Goal: Navigation & Orientation: Find specific page/section

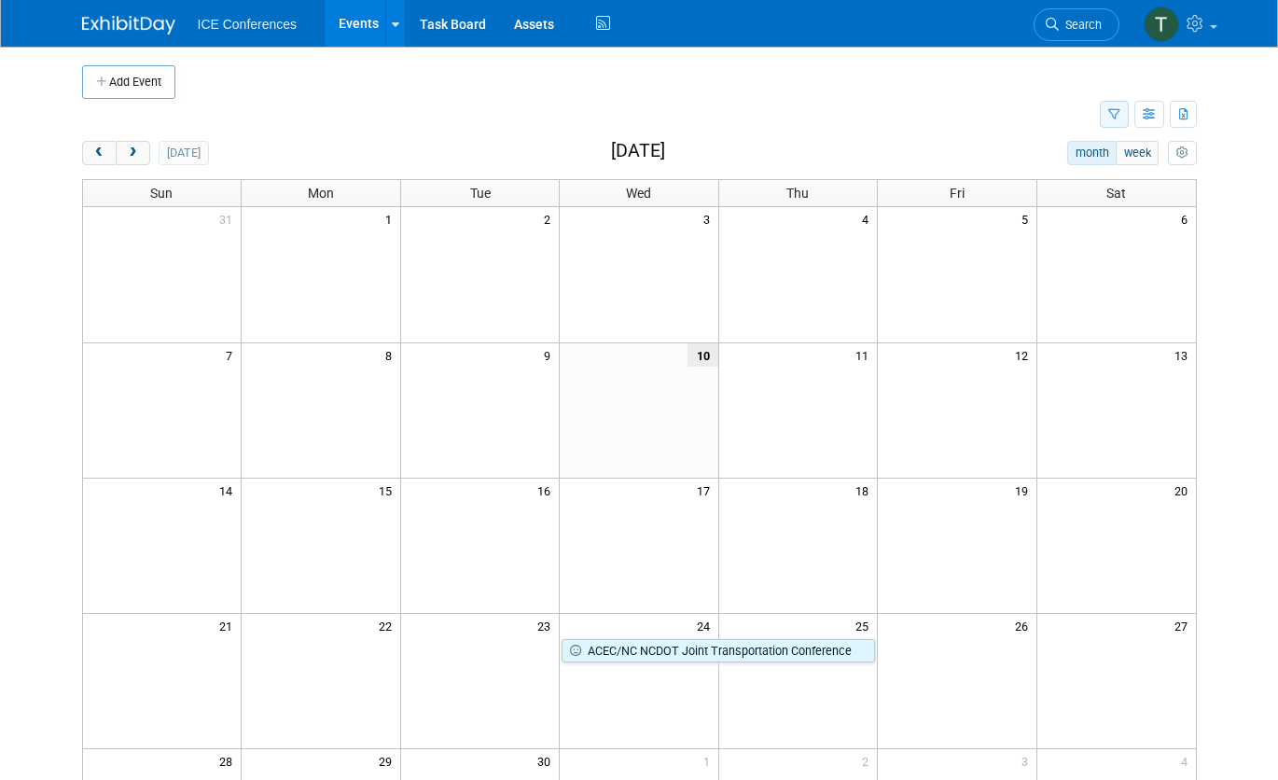
click at [1123, 120] on button "button" at bounding box center [1114, 114] width 29 height 27
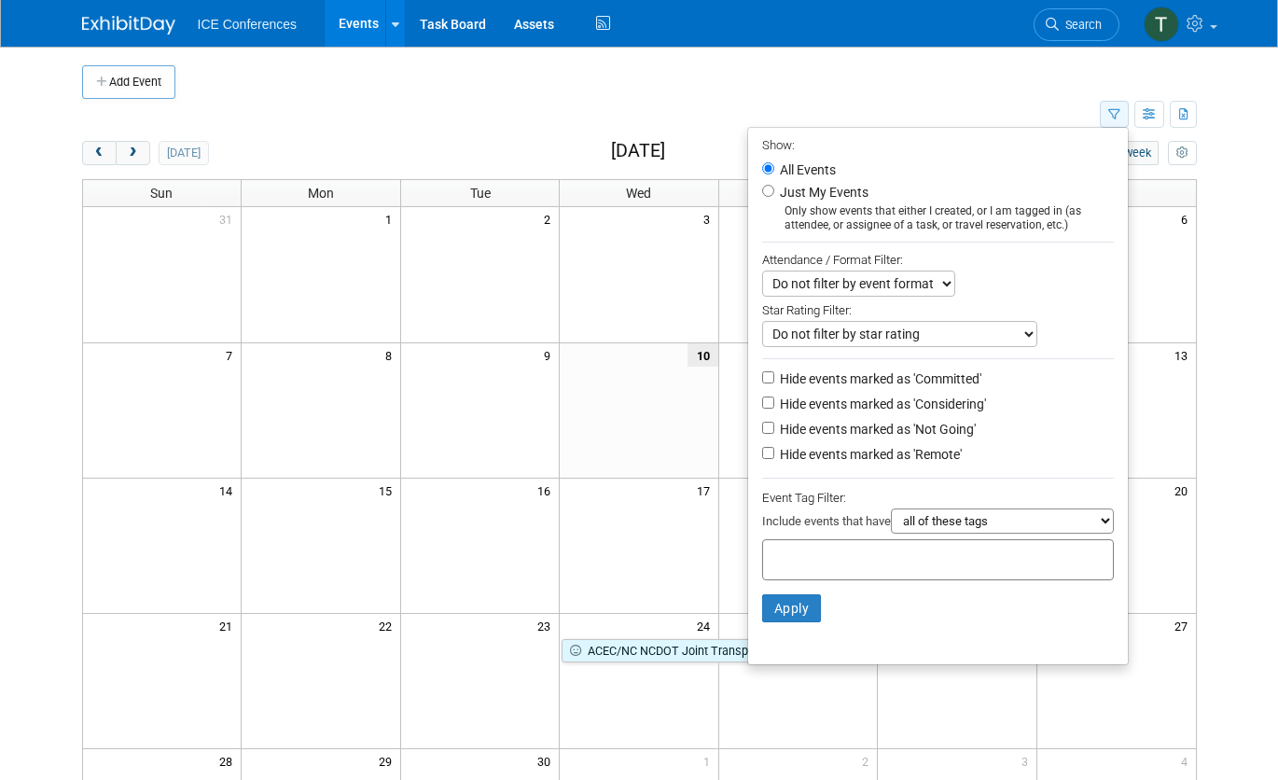
click at [1123, 120] on button "button" at bounding box center [1114, 114] width 29 height 27
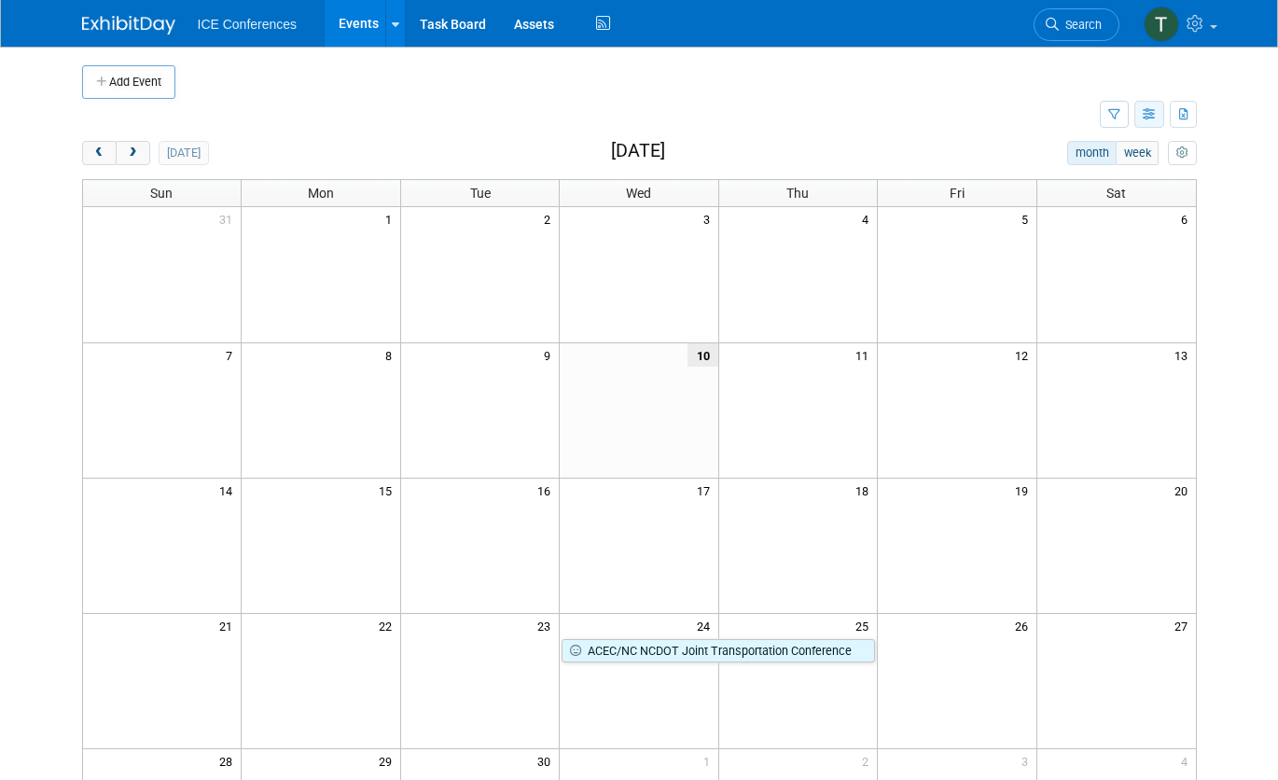
click at [1160, 120] on button "button" at bounding box center [1150, 114] width 30 height 27
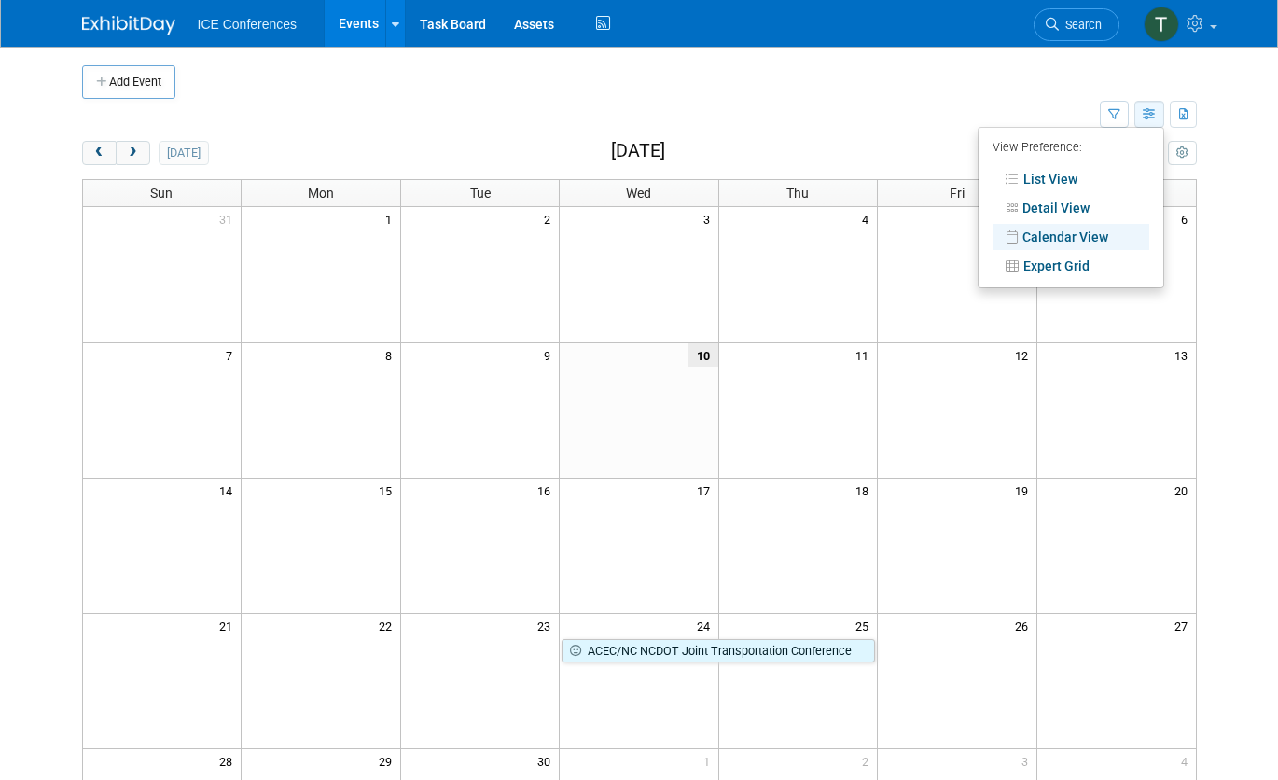
click at [1160, 120] on button "button" at bounding box center [1150, 114] width 30 height 27
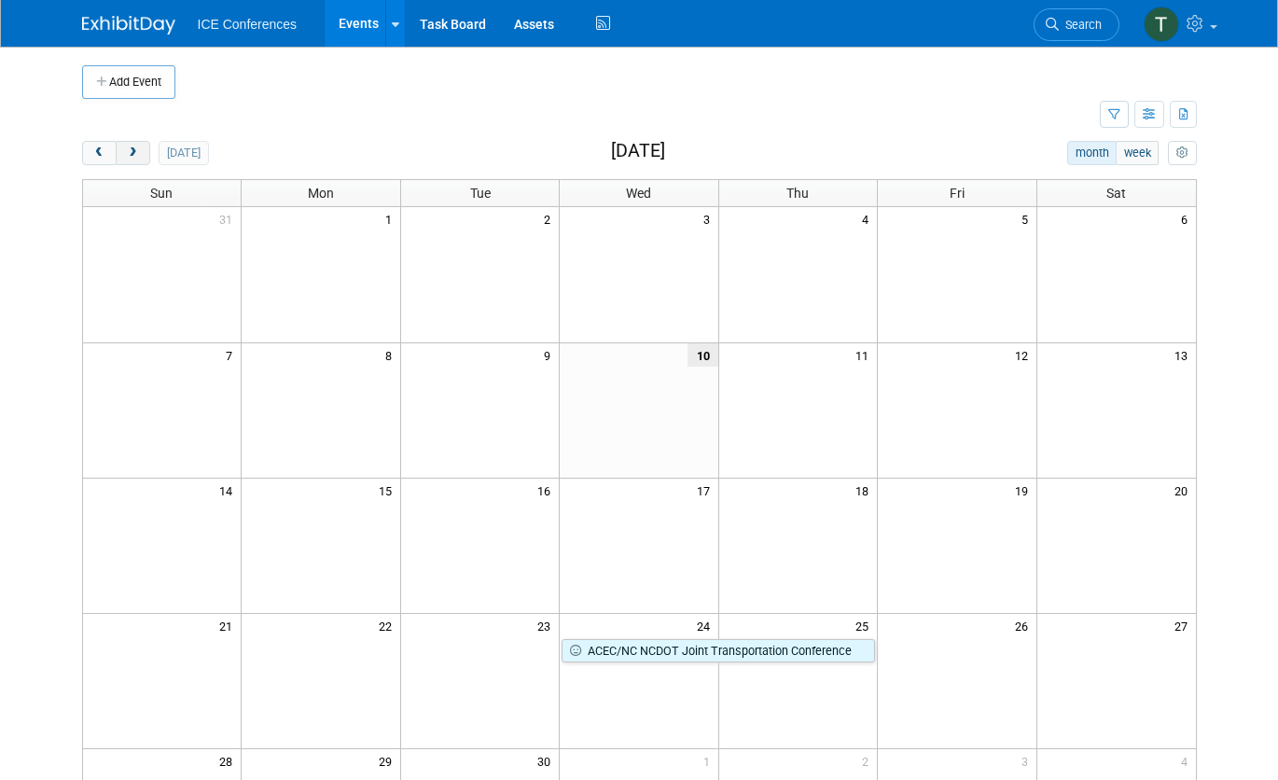
click at [126, 151] on span "next" at bounding box center [133, 153] width 14 height 12
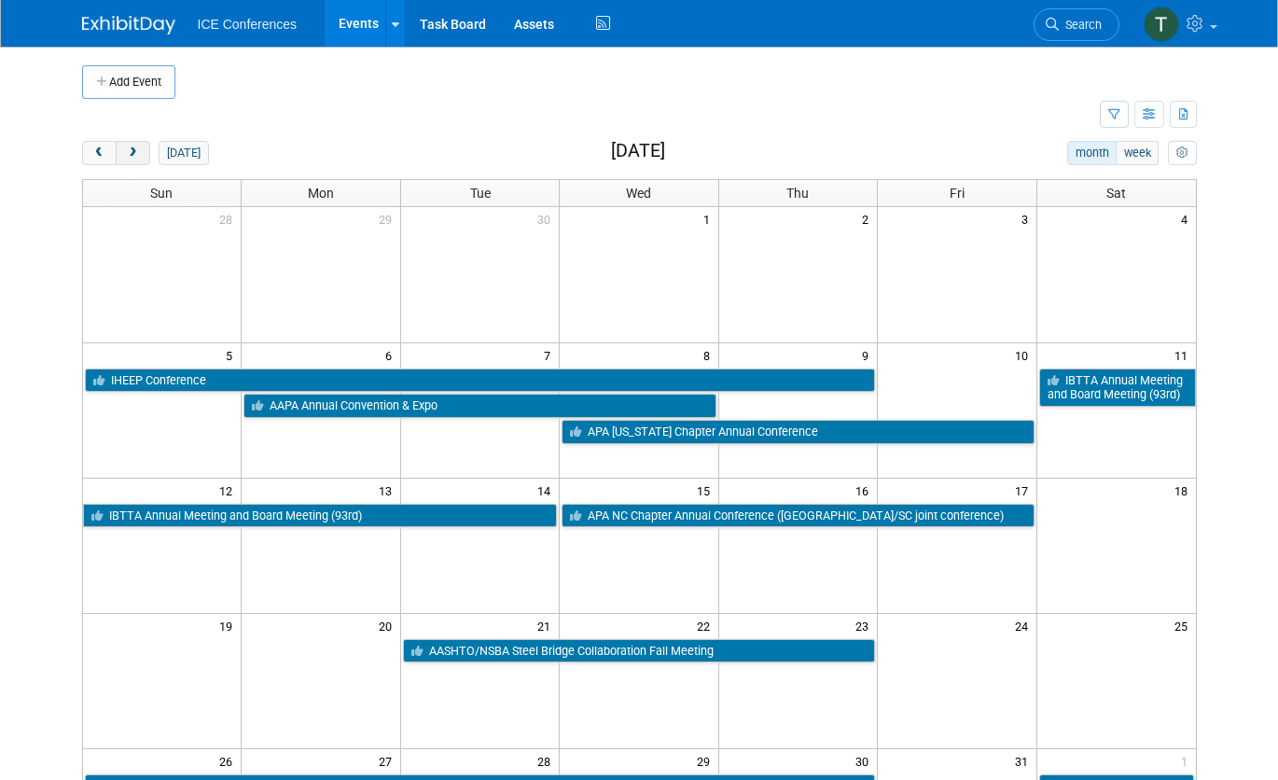
click at [126, 155] on span "next" at bounding box center [133, 153] width 14 height 12
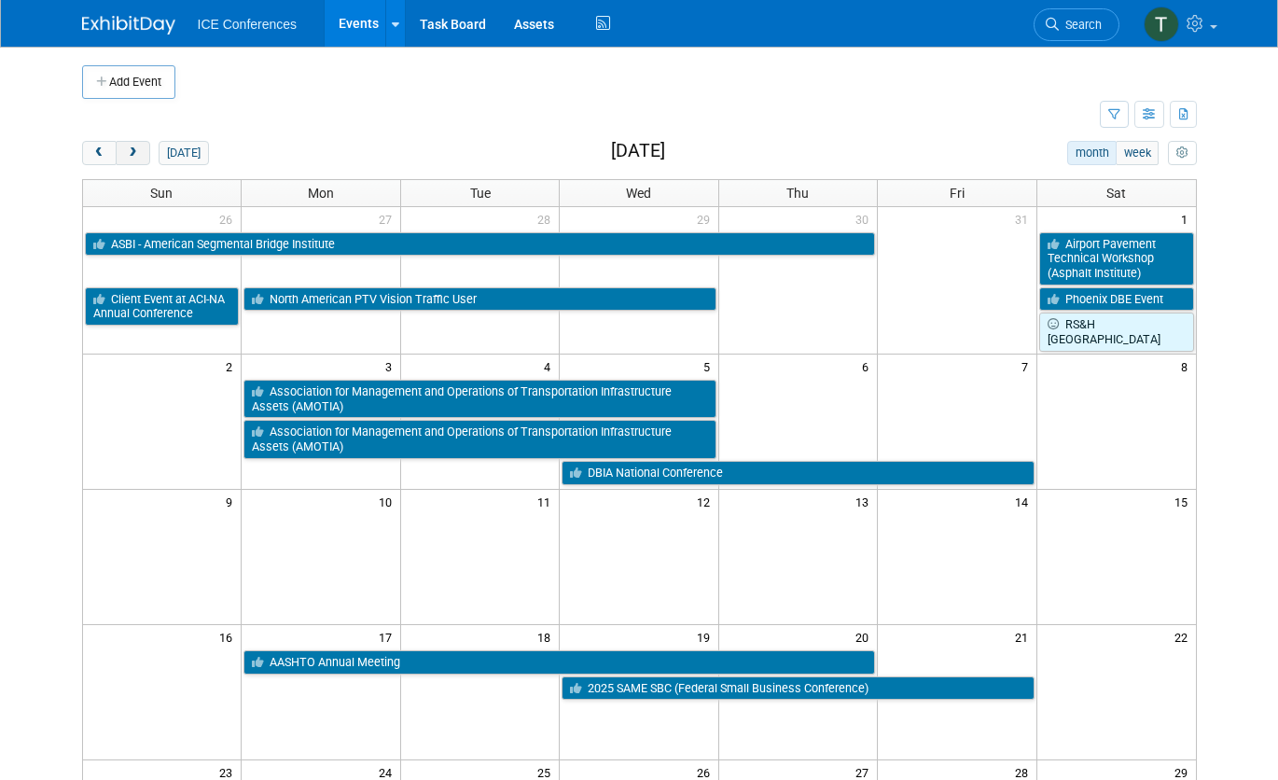
click at [126, 155] on span "next" at bounding box center [133, 153] width 14 height 12
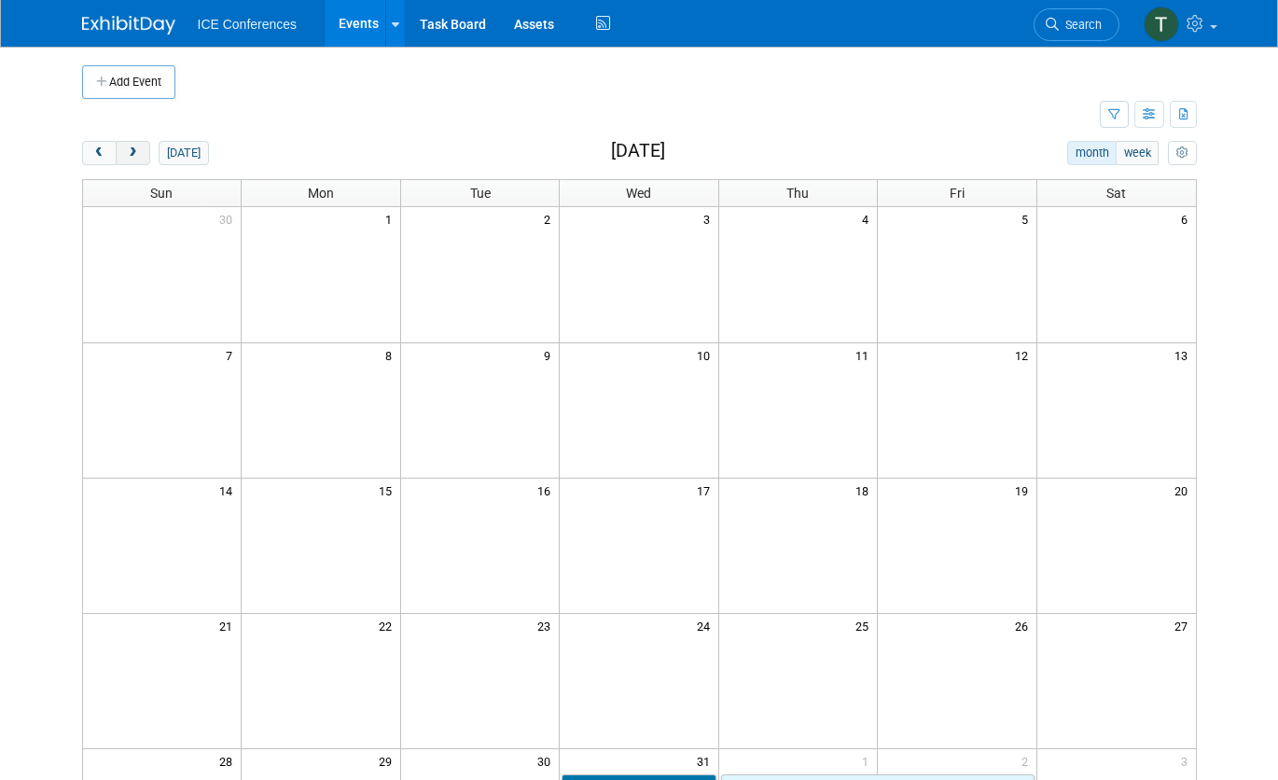
click at [126, 155] on span "next" at bounding box center [133, 153] width 14 height 12
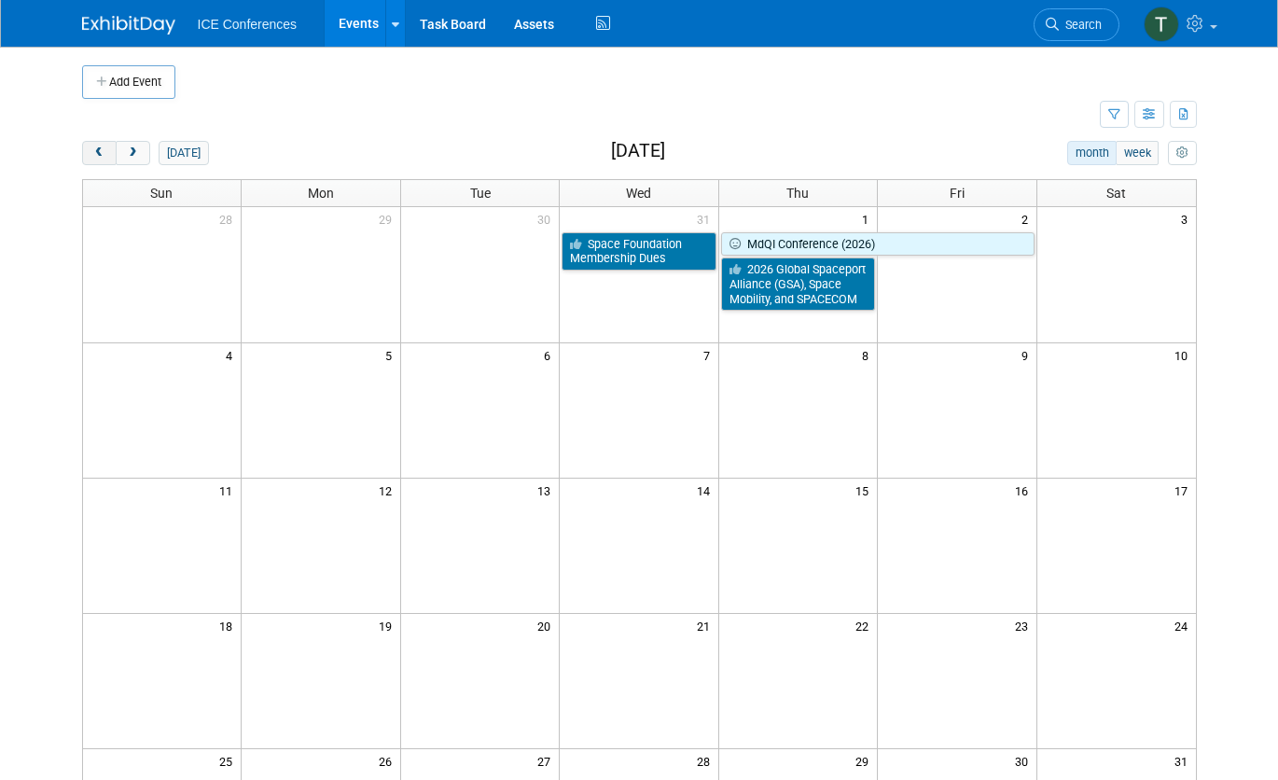
click at [92, 156] on span "prev" at bounding box center [99, 153] width 14 height 12
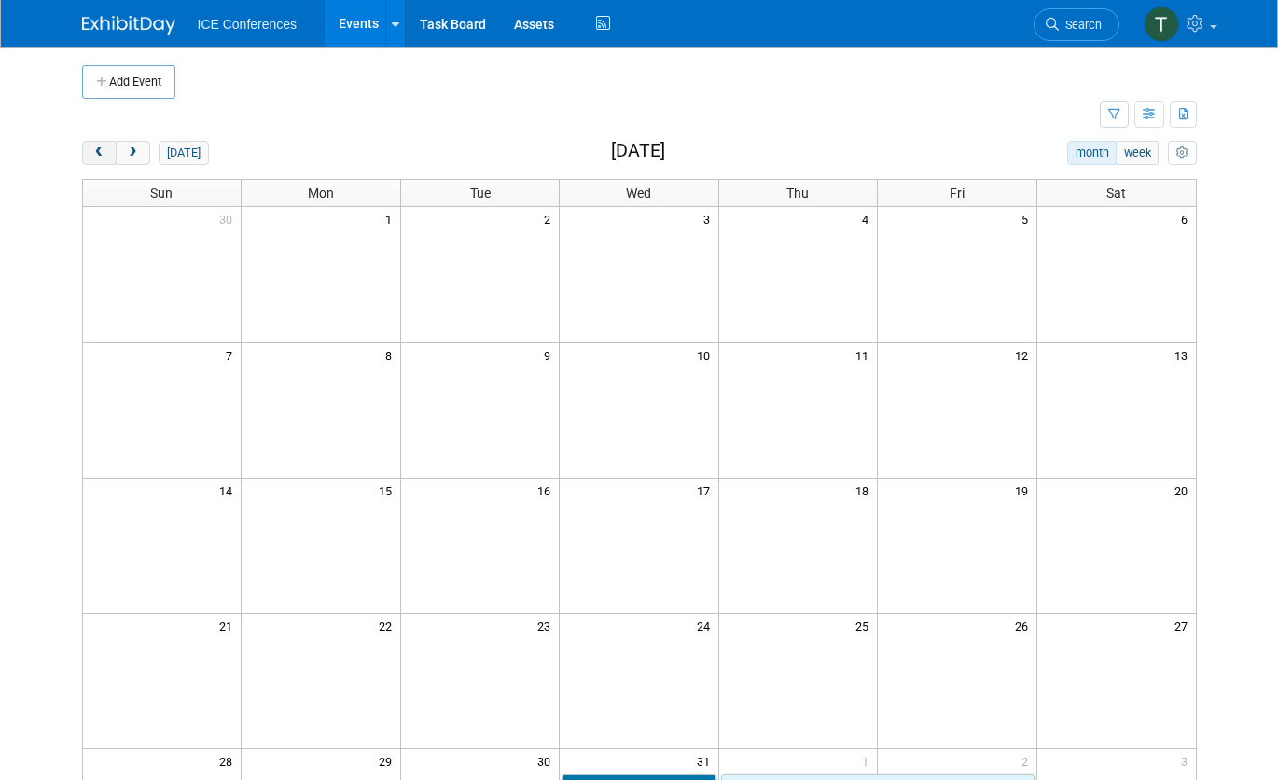
click at [92, 156] on span "prev" at bounding box center [99, 153] width 14 height 12
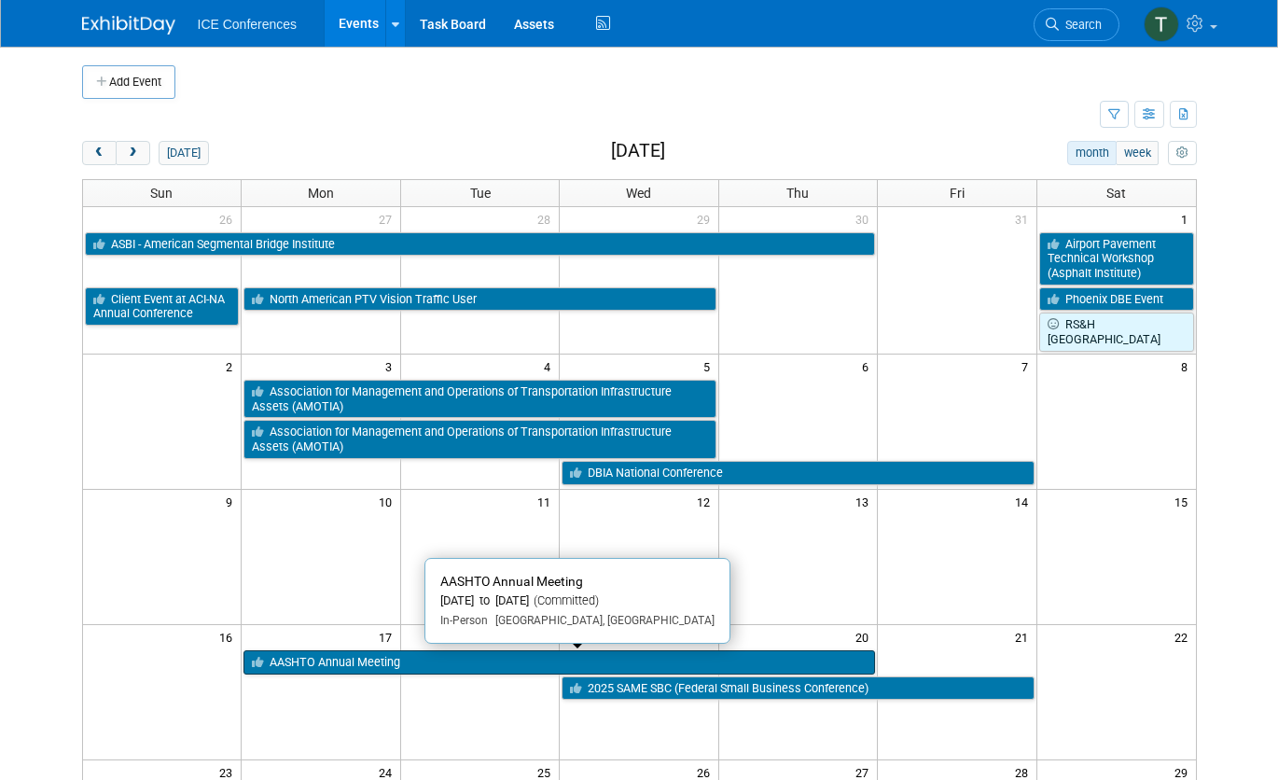
click at [414, 658] on link "AASHTO Annual Meeting" at bounding box center [560, 662] width 632 height 24
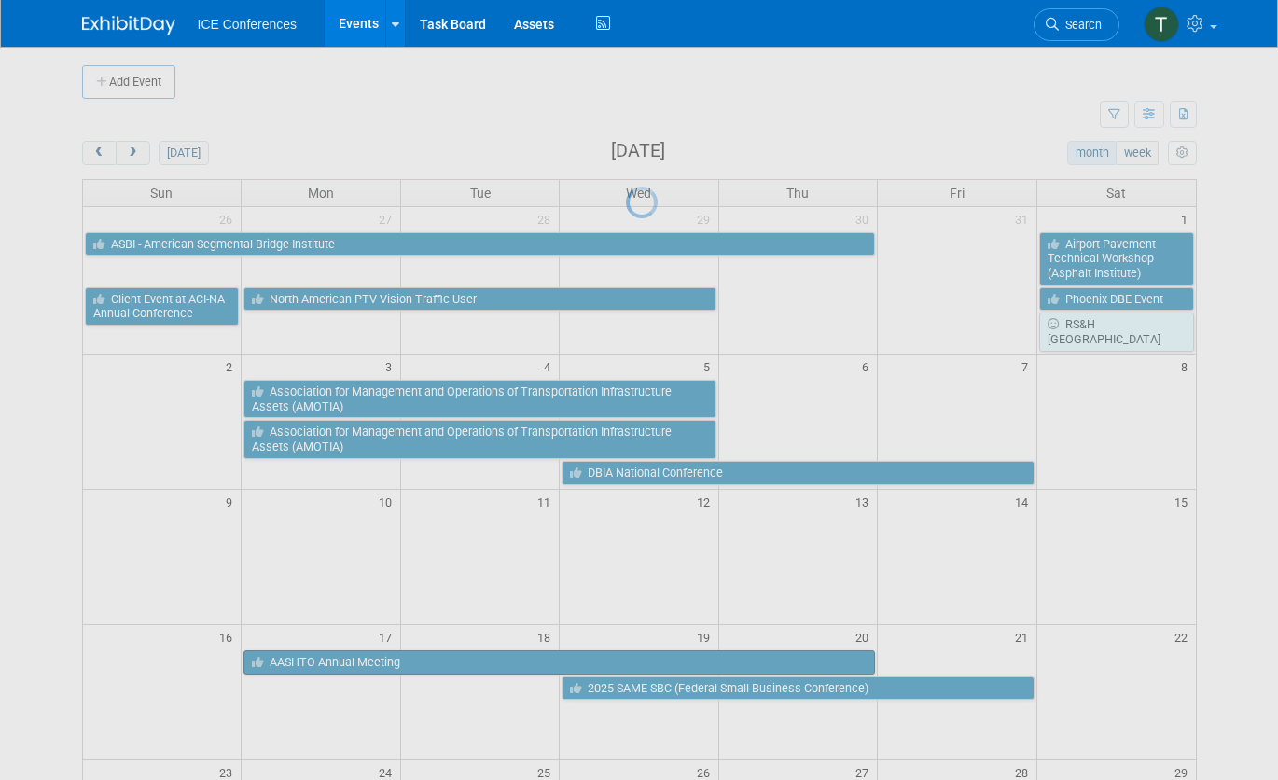
click at [626, 658] on div at bounding box center [639, 390] width 26 height 780
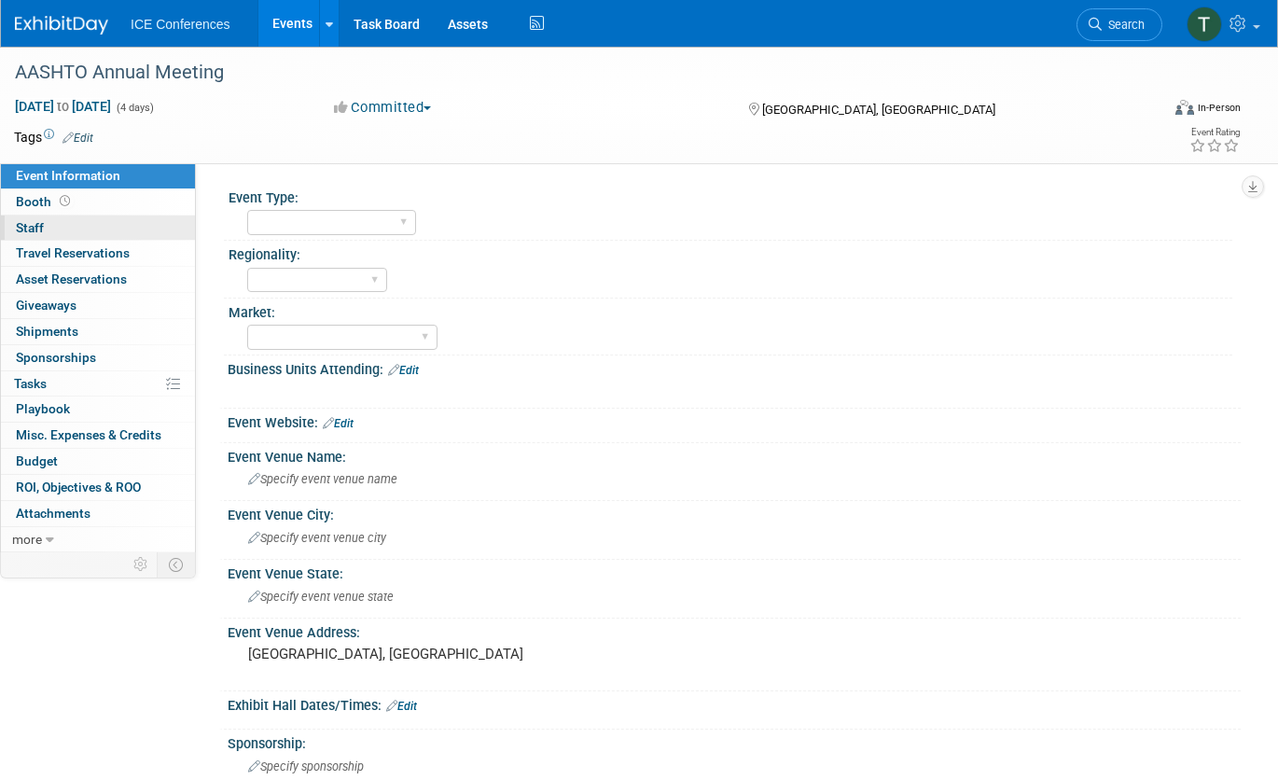
click at [76, 236] on link "0 Staff 0" at bounding box center [98, 228] width 194 height 25
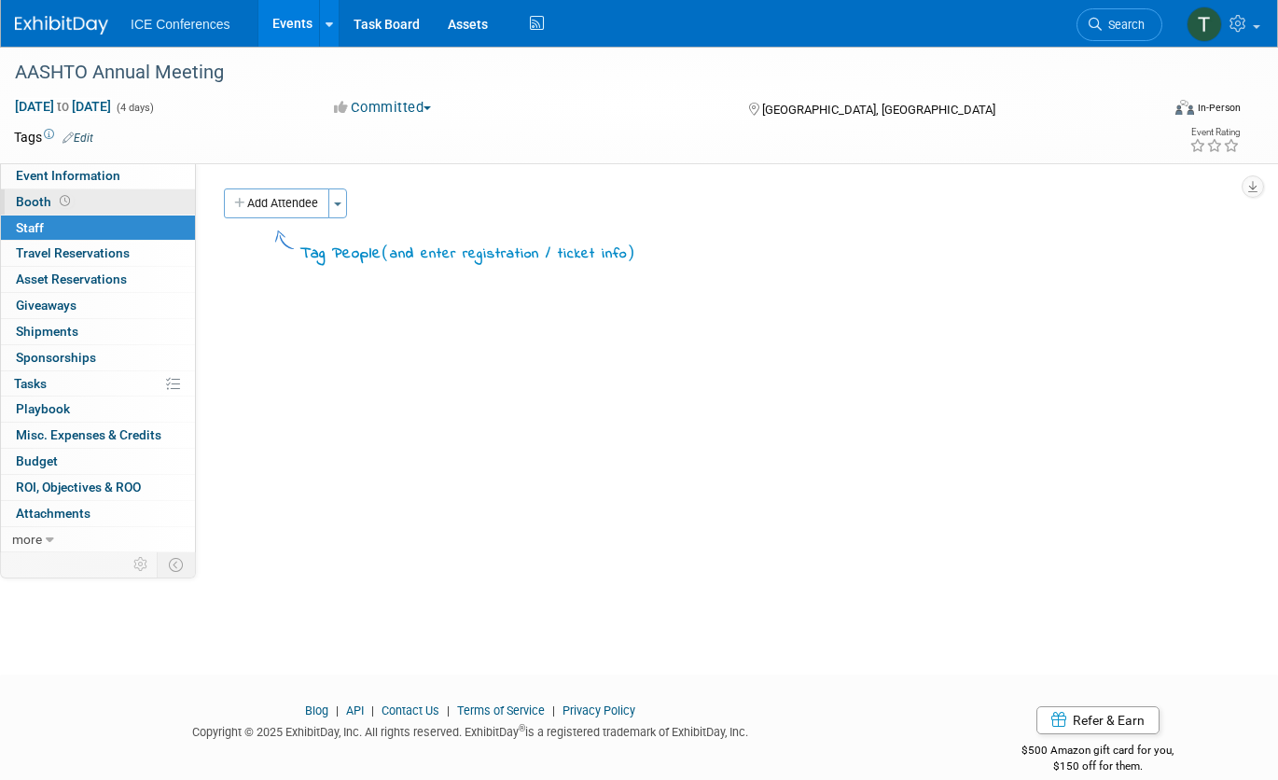
click at [86, 209] on link "Booth" at bounding box center [98, 201] width 194 height 25
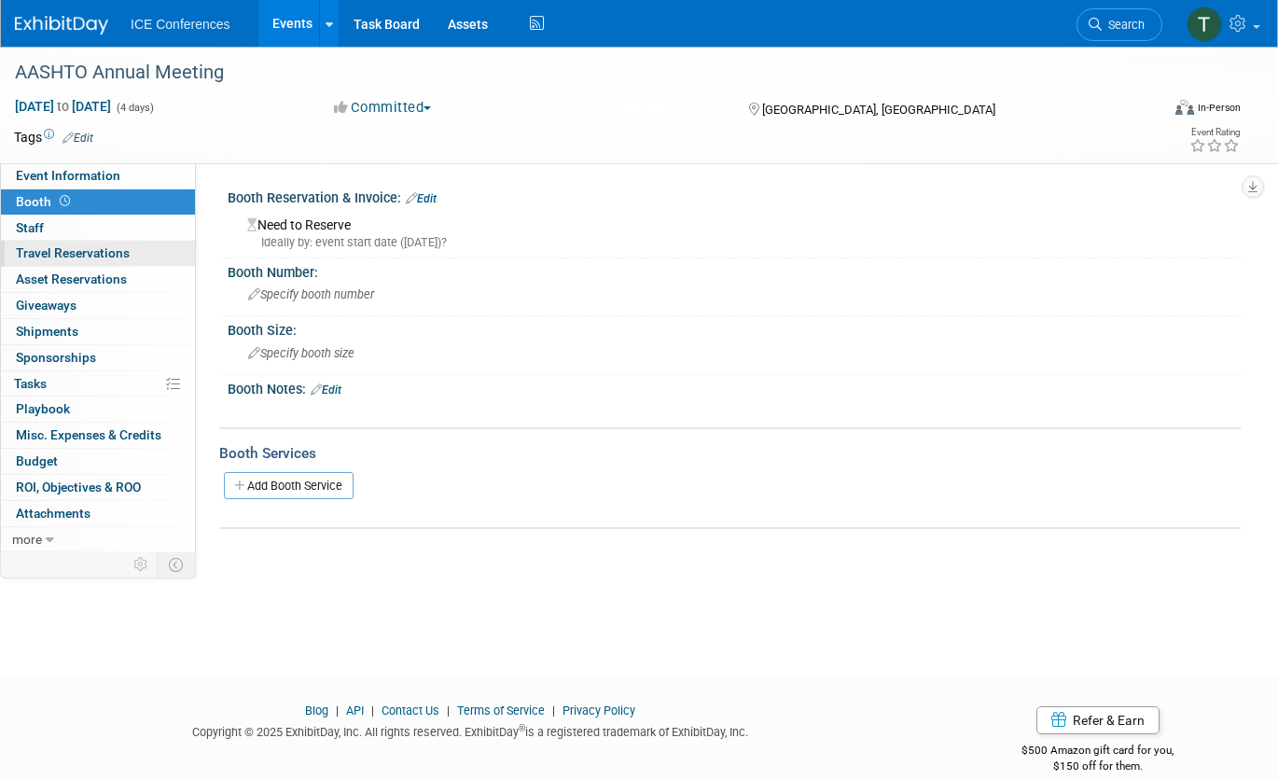
click at [100, 257] on span "Travel Reservations 0" at bounding box center [73, 252] width 114 height 15
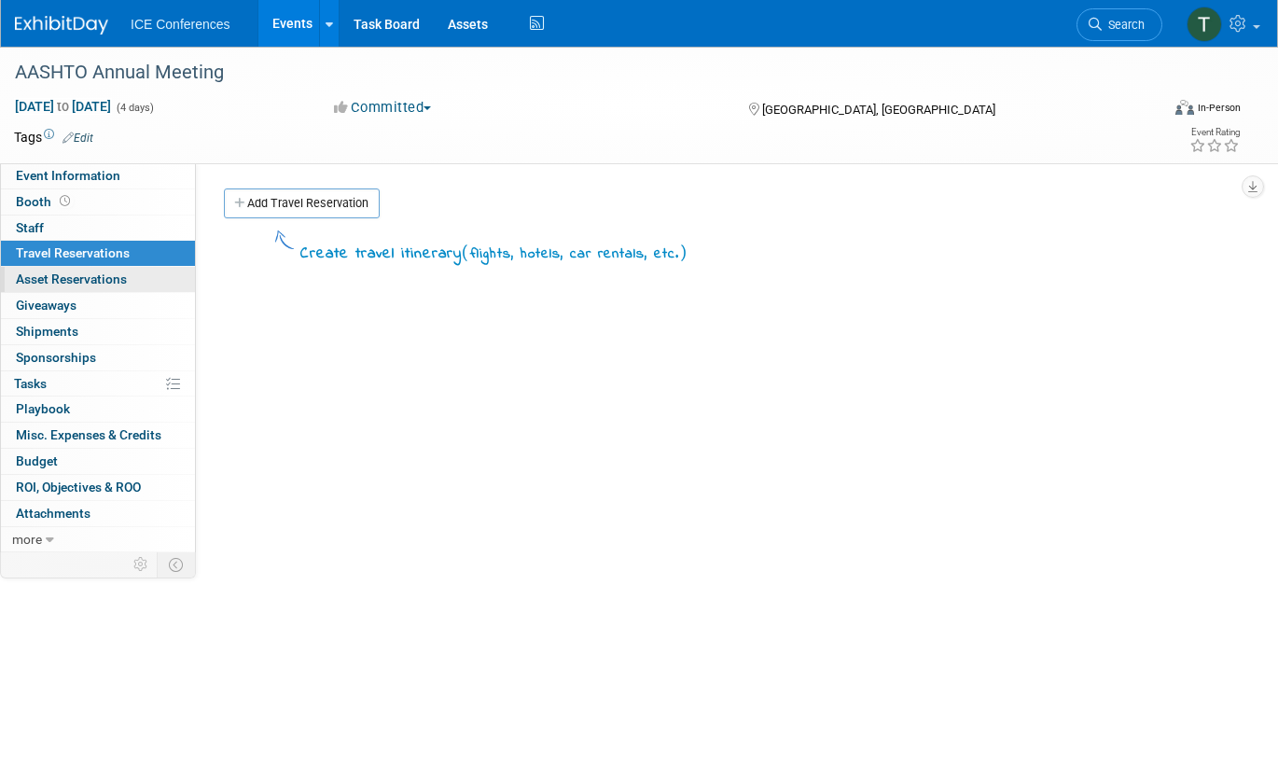
click at [103, 281] on span "Asset Reservations 0" at bounding box center [71, 279] width 111 height 15
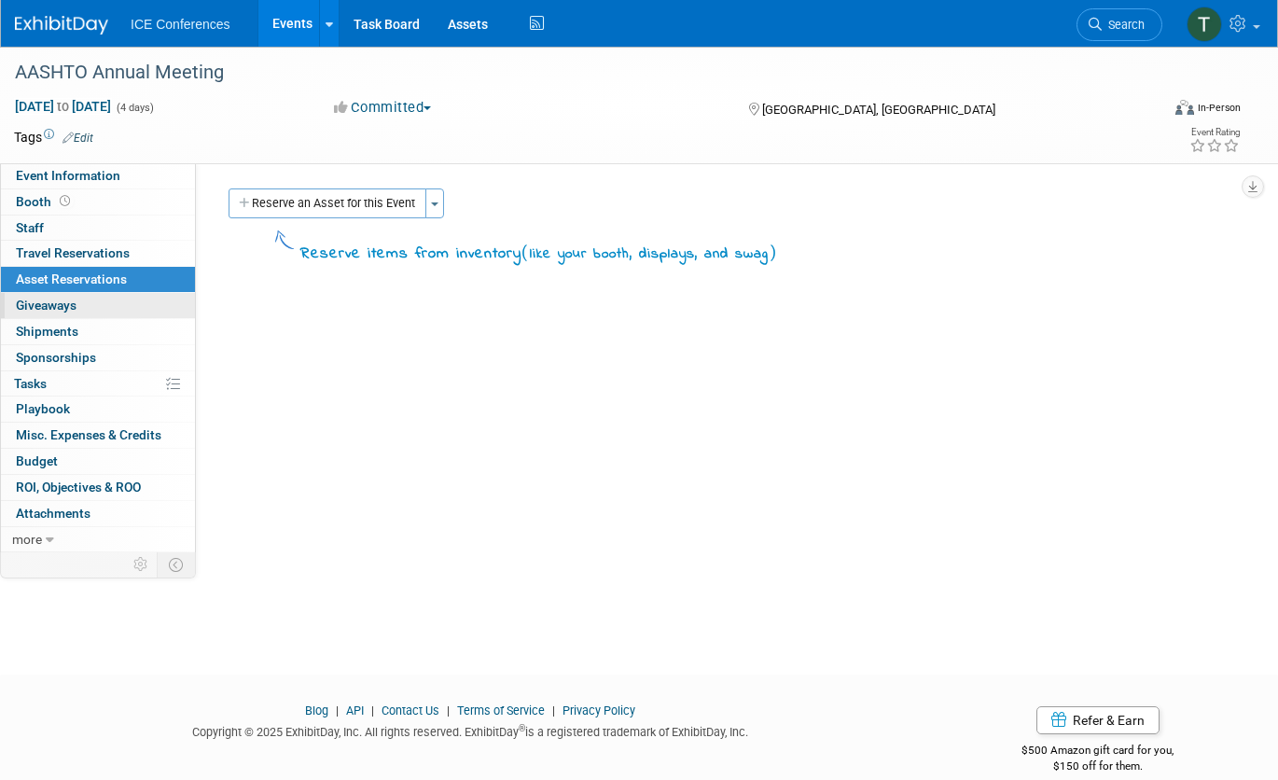
click at [104, 311] on link "0 Giveaways 0" at bounding box center [98, 305] width 194 height 25
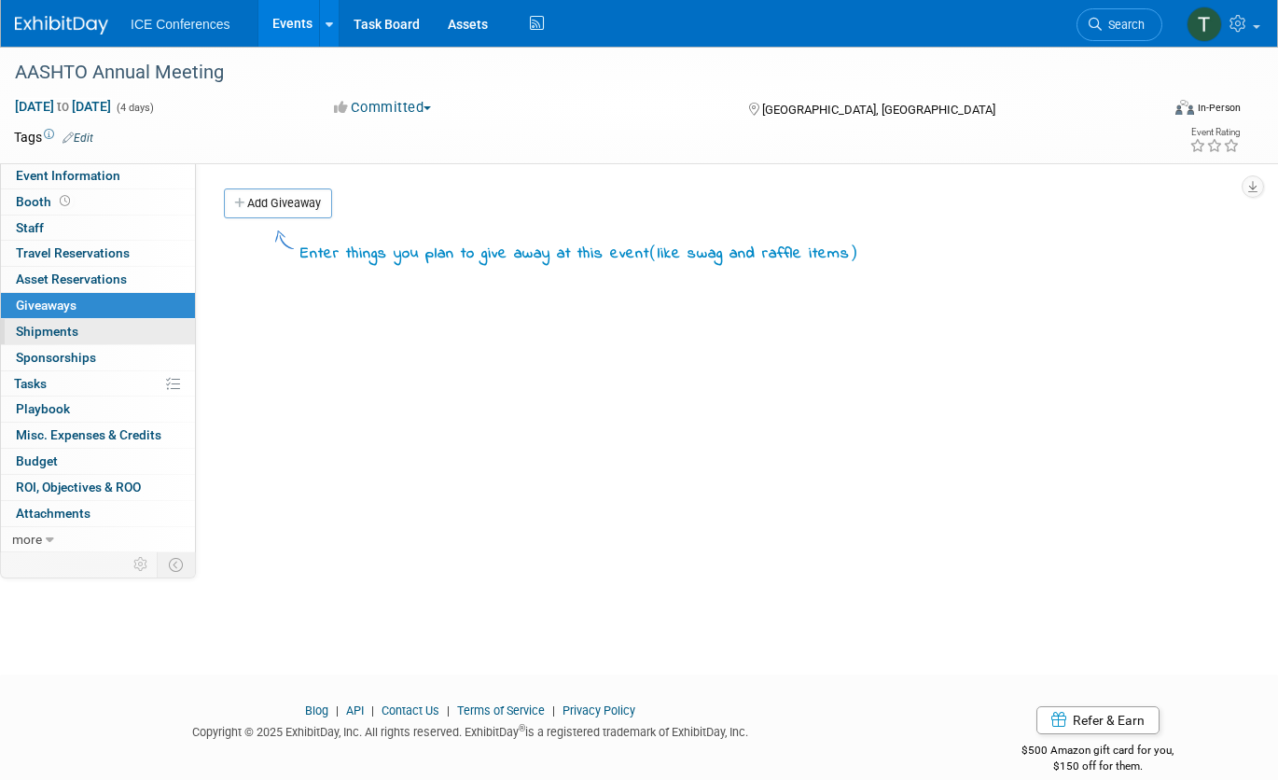
click at [99, 329] on link "0 Shipments 0" at bounding box center [98, 331] width 194 height 25
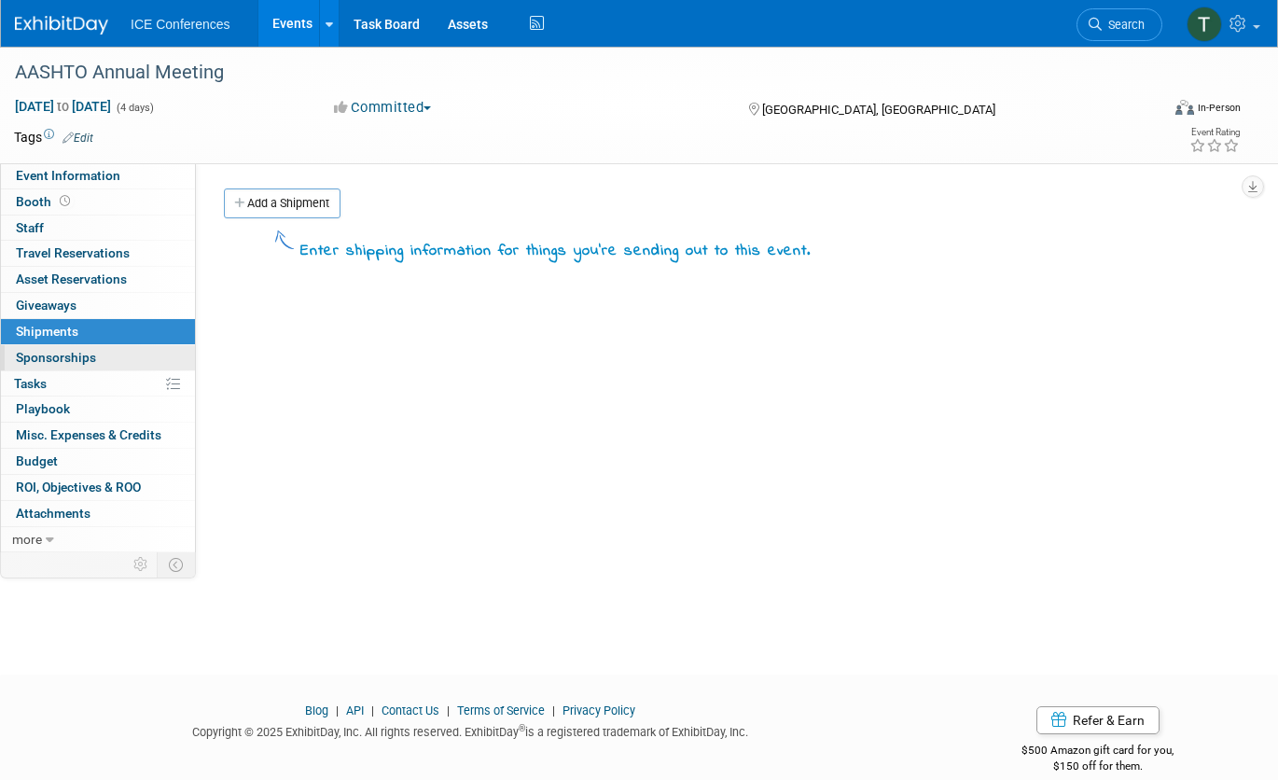
click at [99, 363] on link "0 Sponsorships 0" at bounding box center [98, 357] width 194 height 25
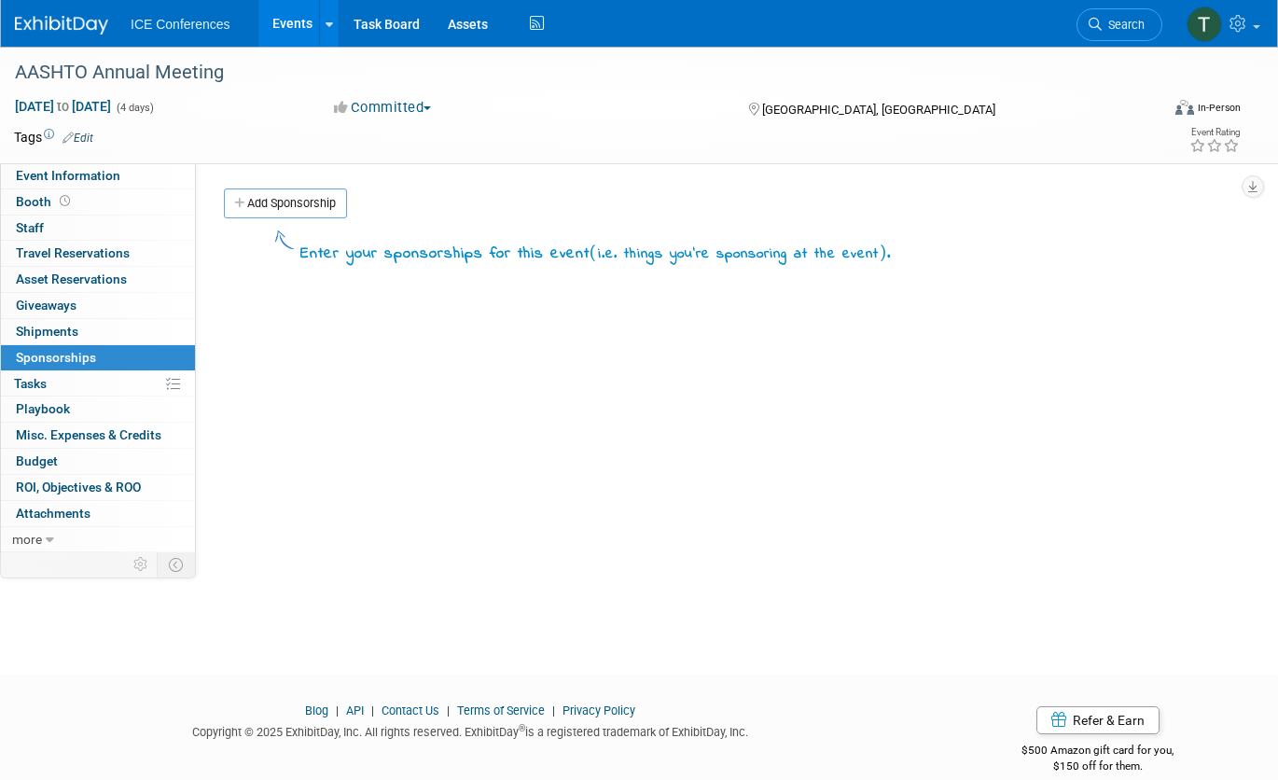
click at [85, 382] on link "0% Tasks 0%" at bounding box center [98, 383] width 194 height 25
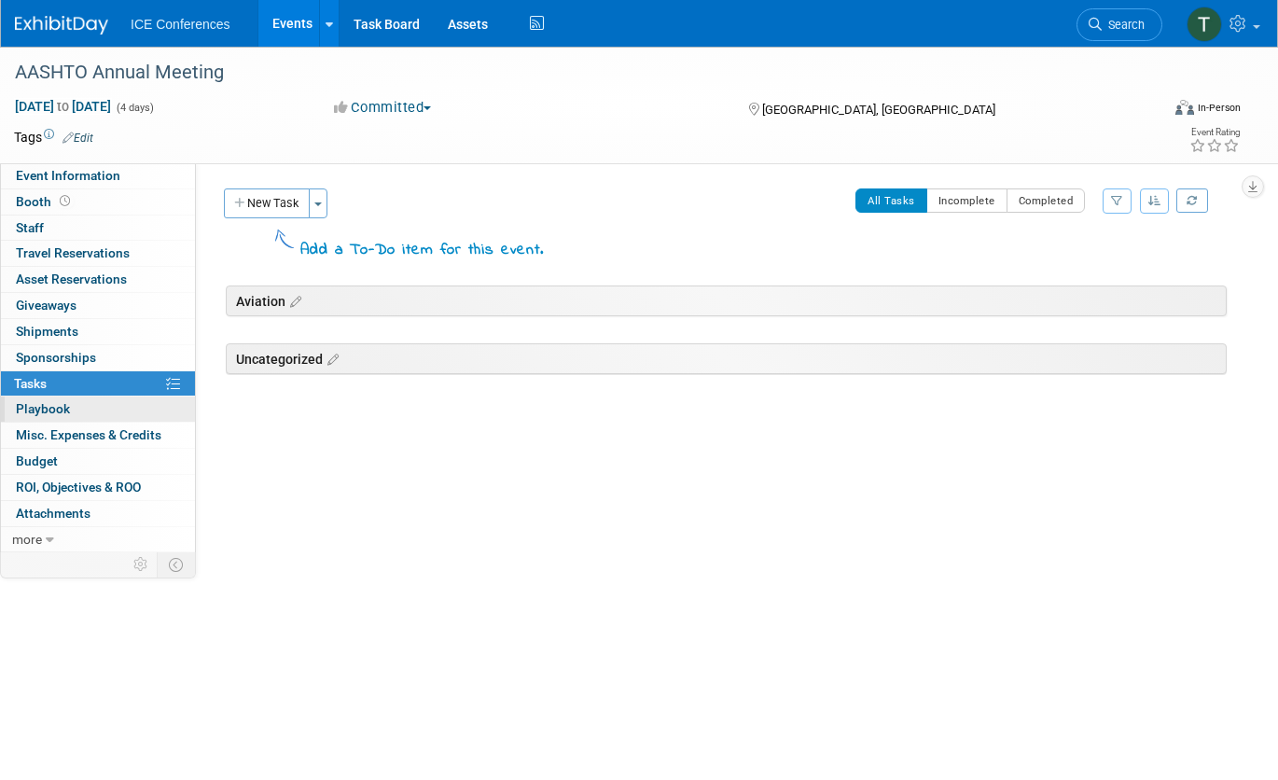
click at [79, 416] on link "0 Playbook 0" at bounding box center [98, 409] width 194 height 25
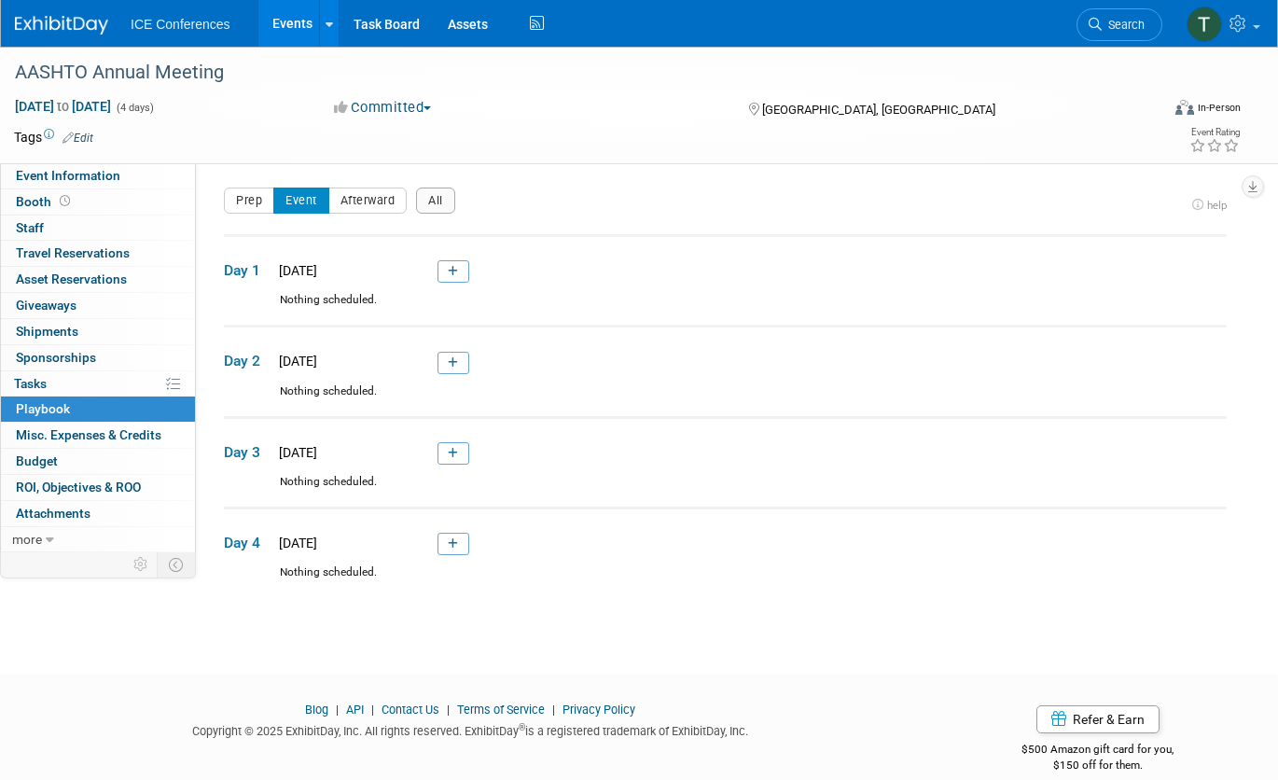
scroll to position [25, 0]
